Goal: Information Seeking & Learning: Learn about a topic

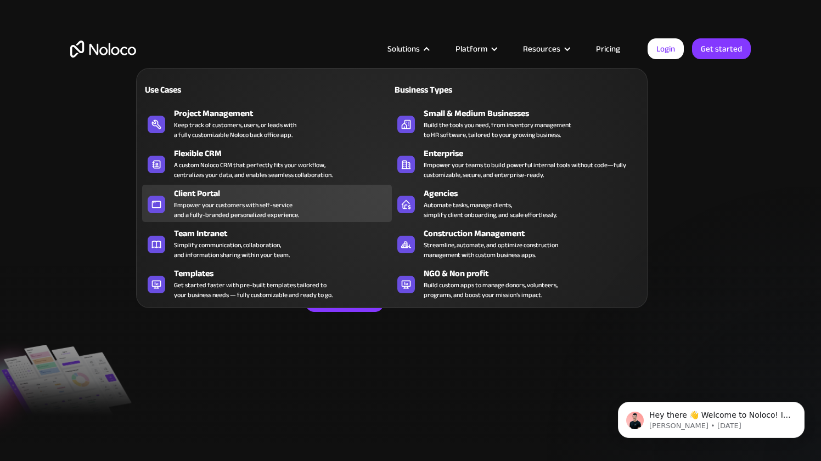
click at [259, 202] on div "Empower your customers with self-service and a fully-branded personalized exper…" at bounding box center [236, 210] width 125 height 20
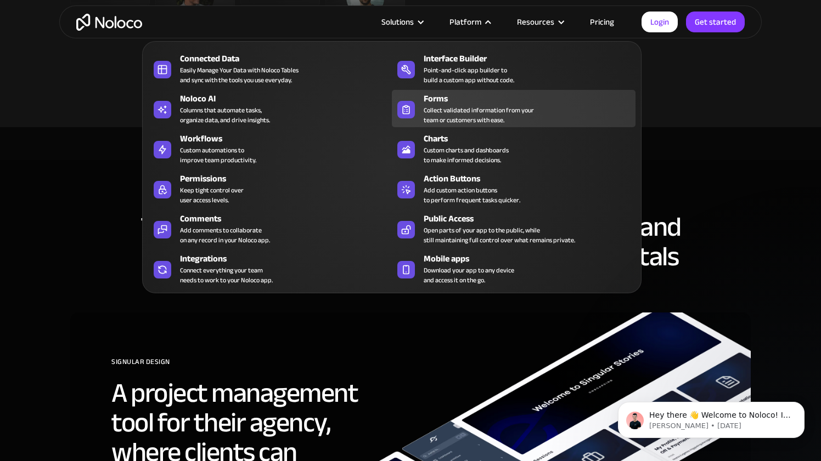
scroll to position [3069, 0]
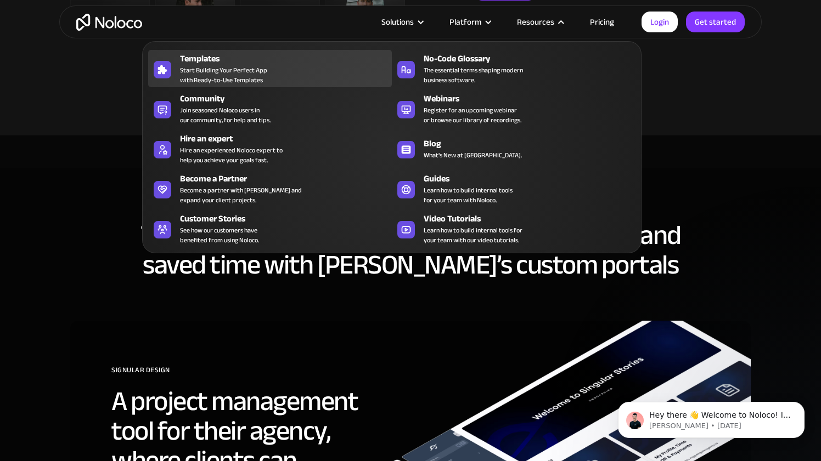
click at [227, 65] on span "Start Building Your Perfect App with Ready-to-Use Templates" at bounding box center [223, 75] width 87 height 20
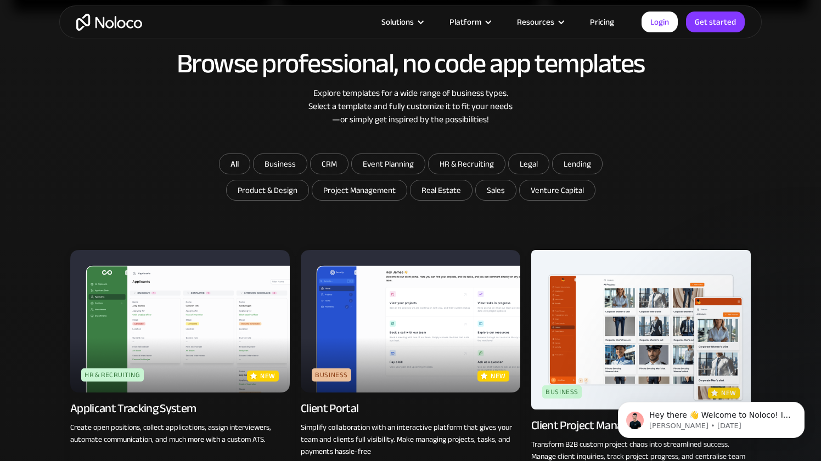
scroll to position [624, 0]
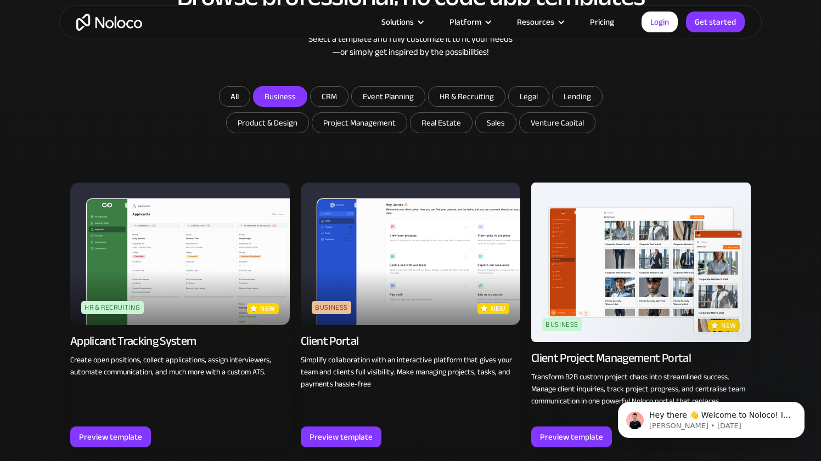
click at [287, 95] on input "Business" at bounding box center [279, 97] width 53 height 20
checkbox input "true"
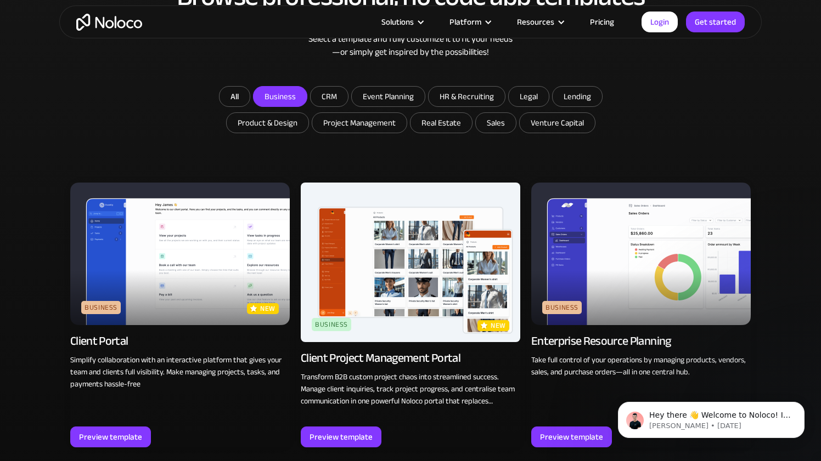
click at [203, 261] on img at bounding box center [179, 254] width 219 height 143
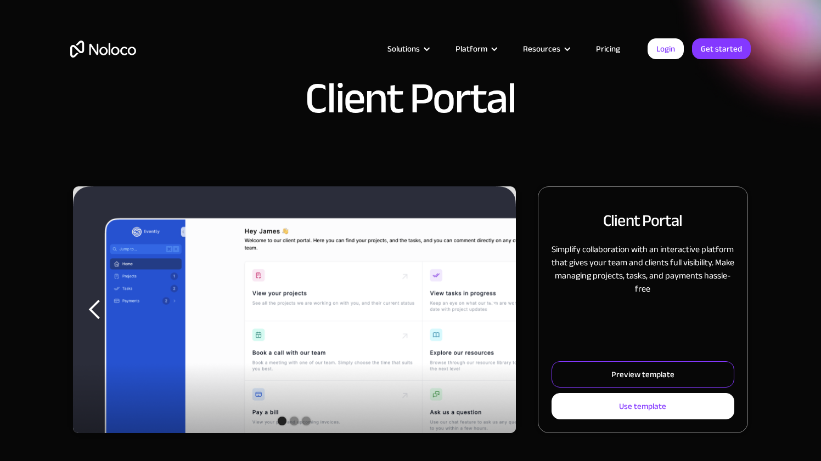
click at [620, 372] on div "Preview template" at bounding box center [642, 374] width 63 height 14
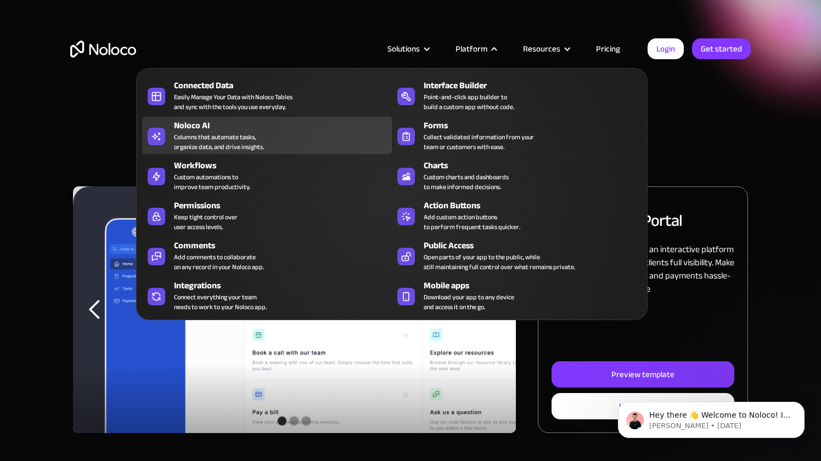
click at [212, 140] on div "Columns that automate tasks, organize data, and drive insights." at bounding box center [219, 142] width 90 height 20
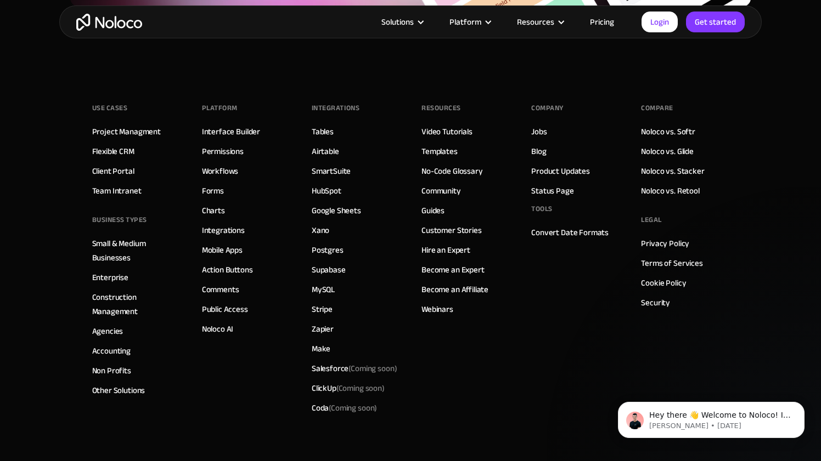
scroll to position [4002, 0]
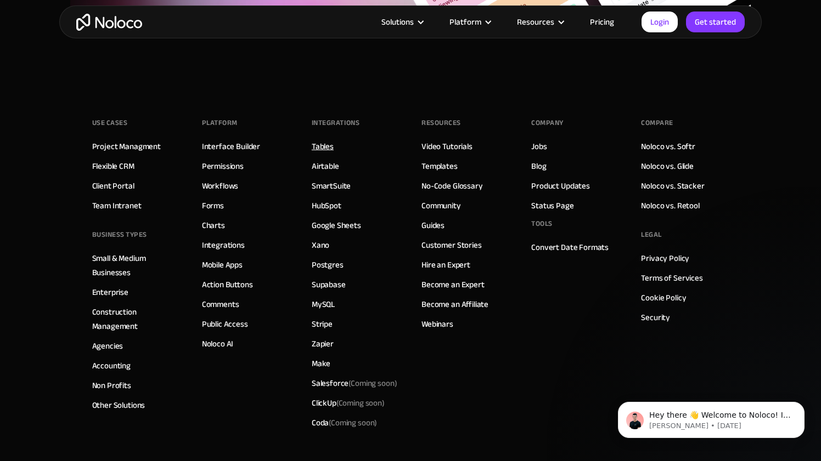
click at [323, 148] on link "Tables" at bounding box center [323, 146] width 22 height 14
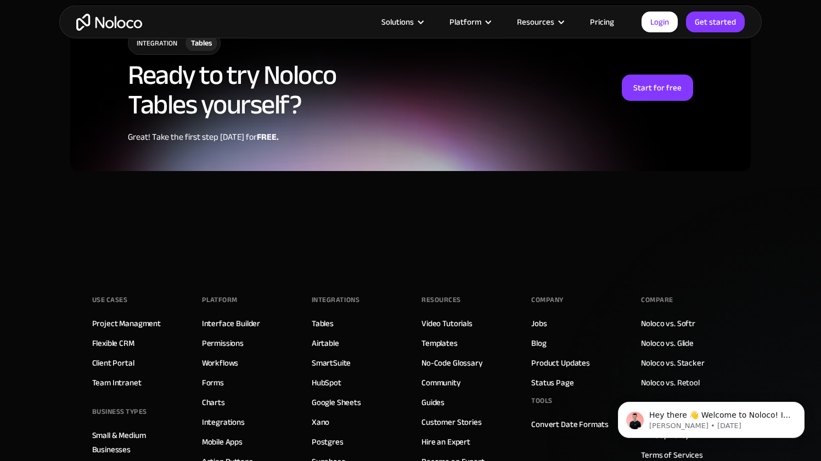
scroll to position [2944, 0]
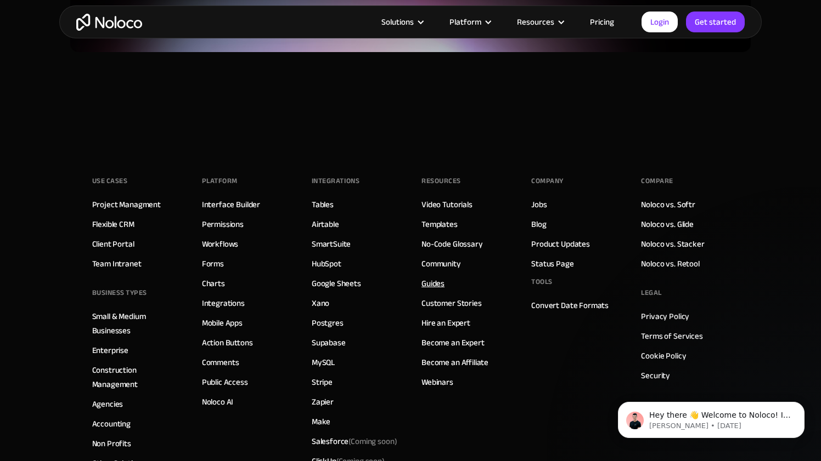
click at [435, 276] on link "Guides" at bounding box center [432, 283] width 23 height 14
